Goal: Transaction & Acquisition: Purchase product/service

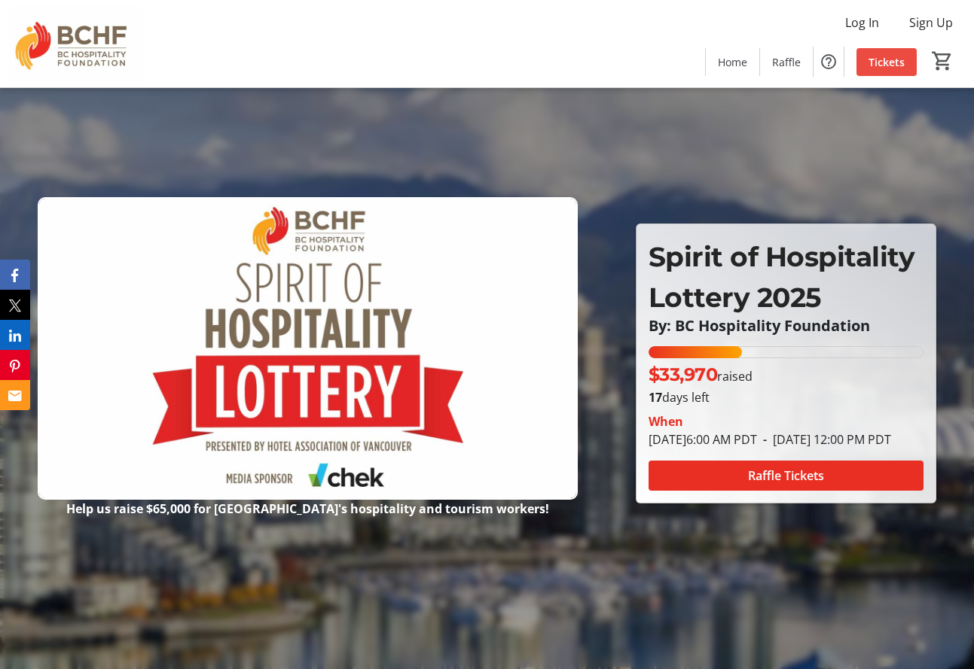
click at [894, 62] on span "Tickets" at bounding box center [886, 62] width 36 height 16
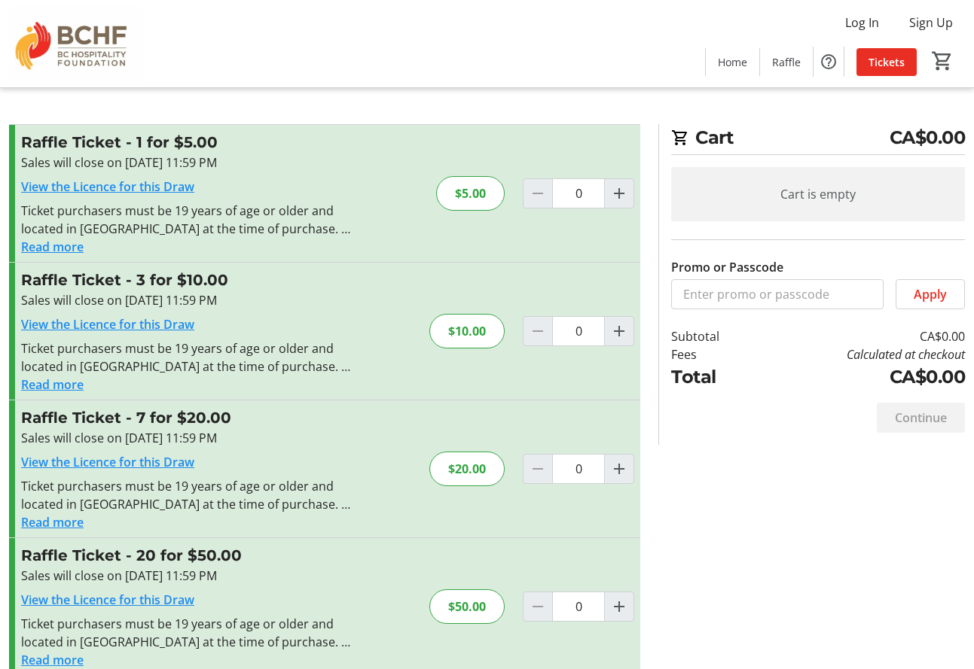
click at [65, 244] on button "Read more" at bounding box center [52, 247] width 63 height 18
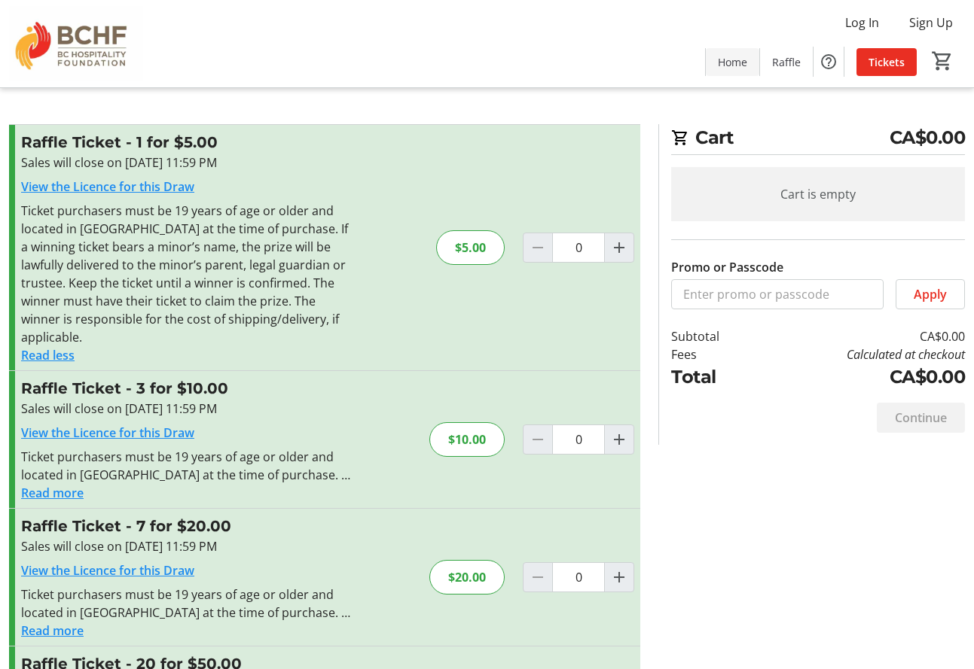
click at [743, 66] on span "Home" at bounding box center [732, 62] width 29 height 16
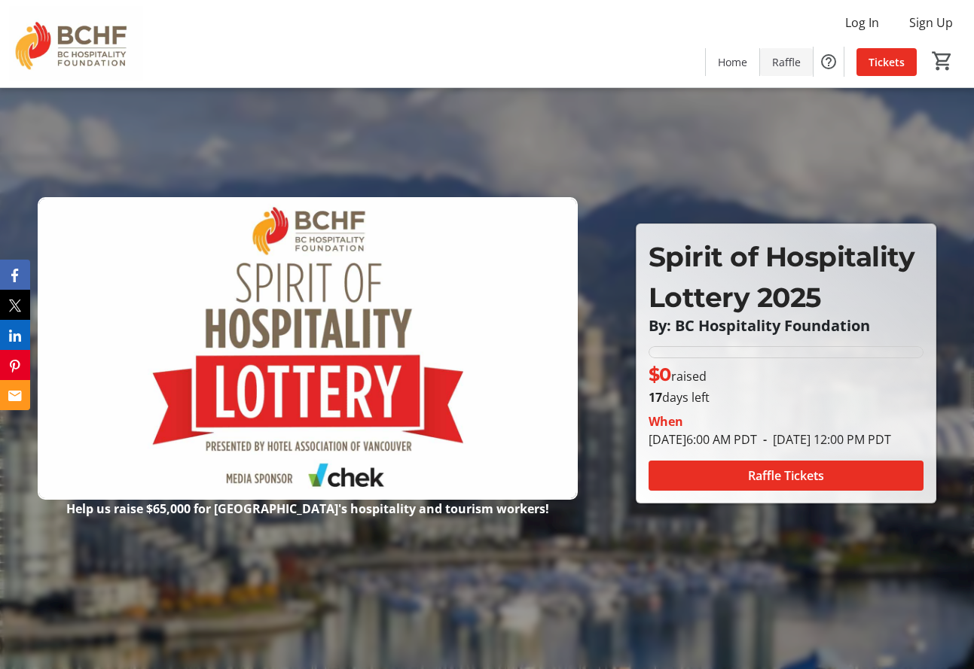
click at [788, 63] on span "Raffle" at bounding box center [786, 62] width 29 height 16
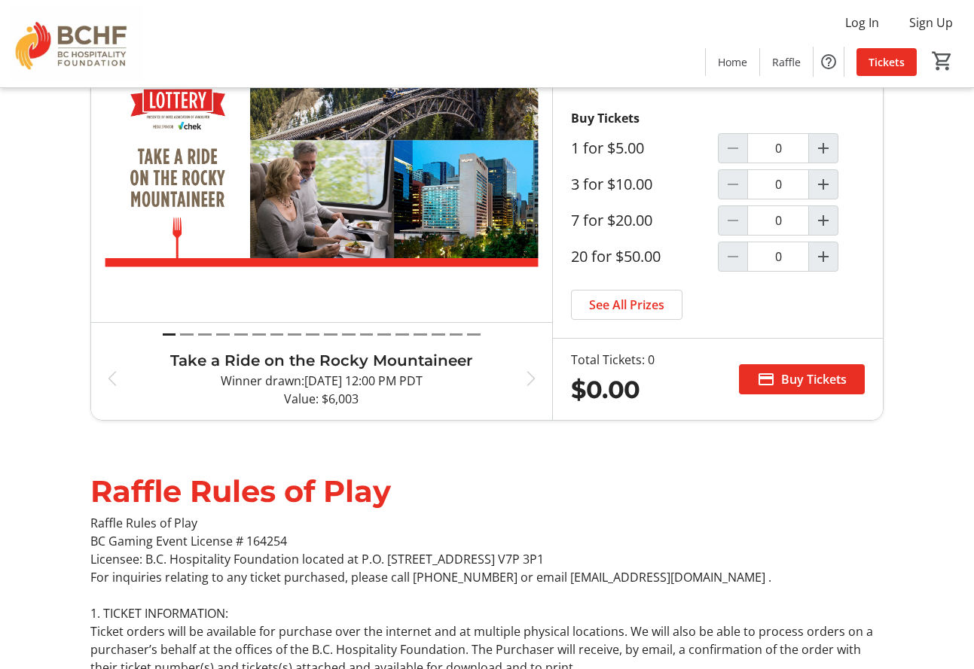
scroll to position [226, 0]
